Goal: Transaction & Acquisition: Book appointment/travel/reservation

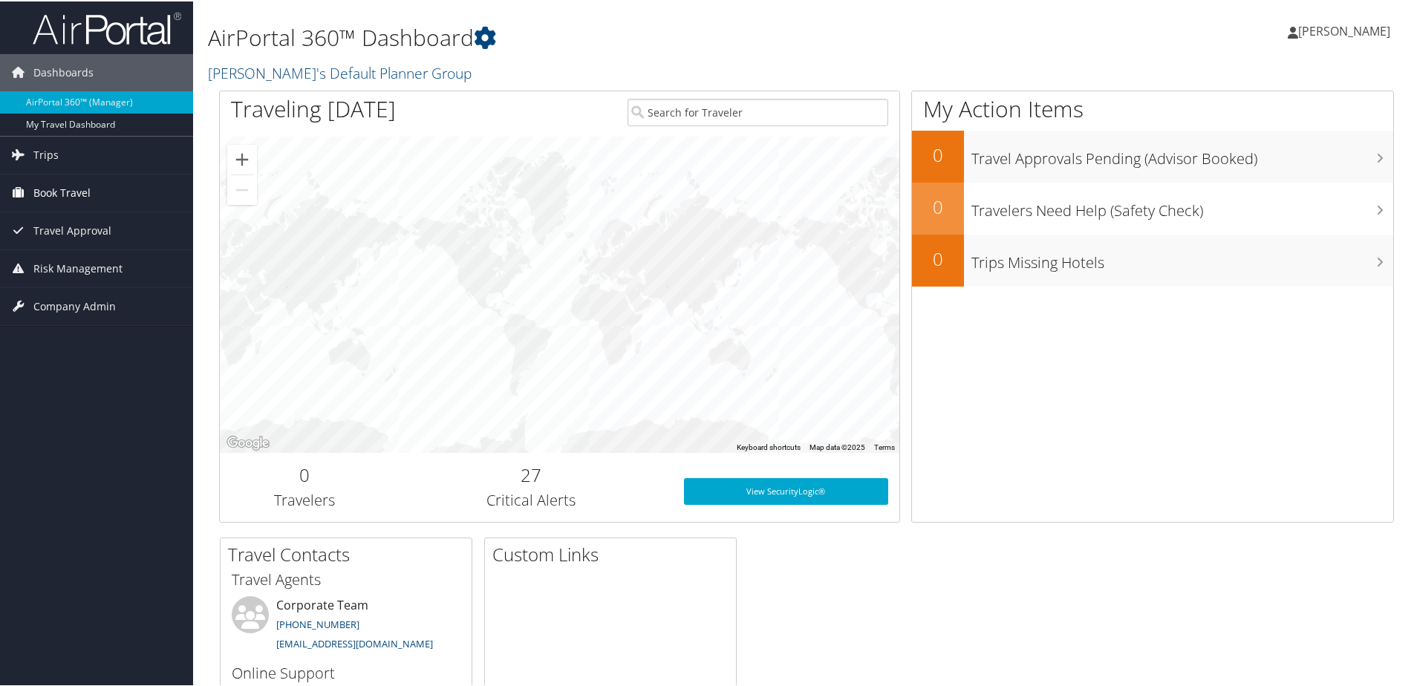
click at [110, 183] on link "Book Travel" at bounding box center [96, 191] width 193 height 37
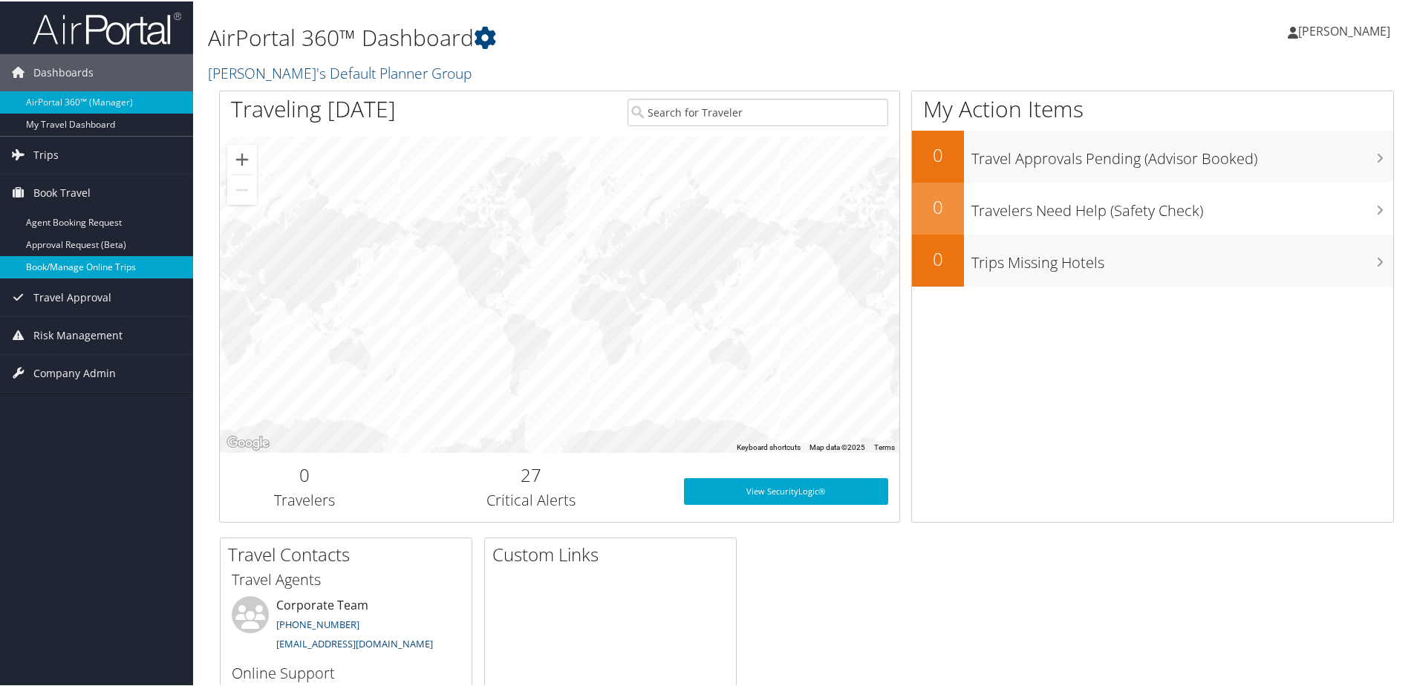
click at [79, 256] on link "Book/Manage Online Trips" at bounding box center [96, 266] width 193 height 22
